Goal: Task Accomplishment & Management: Use online tool/utility

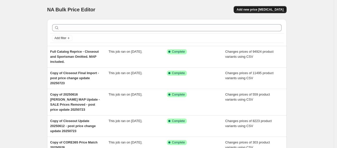
click at [264, 8] on span "Add new price [MEDICAL_DATA]" at bounding box center [260, 10] width 47 height 4
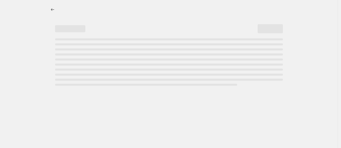
select select "percentage"
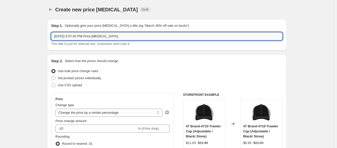
click at [114, 38] on input "[DATE] 3:57:42 PM Price [MEDICAL_DATA]" at bounding box center [167, 36] width 232 height 8
type input "Closeout Update [DATE]"
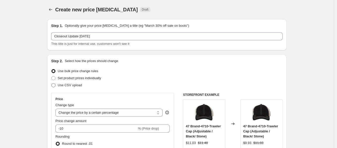
click at [55, 85] on span at bounding box center [53, 85] width 4 height 4
click at [52, 84] on input "Use CSV upload" at bounding box center [51, 83] width 0 height 0
radio input "true"
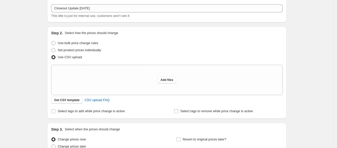
scroll to position [64, 0]
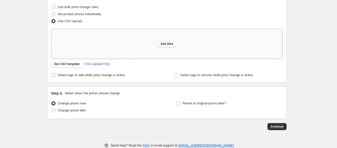
click at [172, 44] on span "Add files" at bounding box center [167, 44] width 13 height 4
type input "C:\fakepath\20250814_CLOSEOUTS.csv"
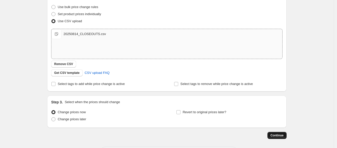
click at [273, 137] on span "Continue" at bounding box center [277, 135] width 13 height 4
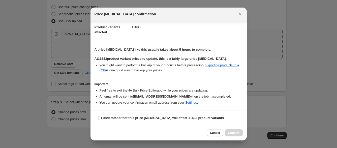
scroll to position [22, 0]
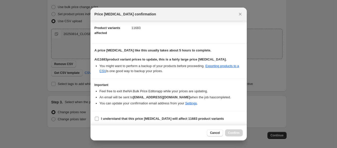
click at [99, 121] on label "I understand that this price [MEDICAL_DATA] will affect 11683 product variants" at bounding box center [160, 118] width 130 height 7
click at [99, 121] on input "I understand that this price [MEDICAL_DATA] will affect 11683 product variants" at bounding box center [97, 119] width 4 height 4
checkbox input "true"
click at [235, 133] on span "Confirm" at bounding box center [234, 133] width 12 height 4
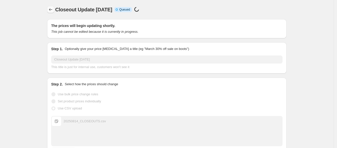
click at [53, 10] on icon "Price change jobs" at bounding box center [50, 9] width 5 height 5
